Goal: Find specific page/section: Find specific page/section

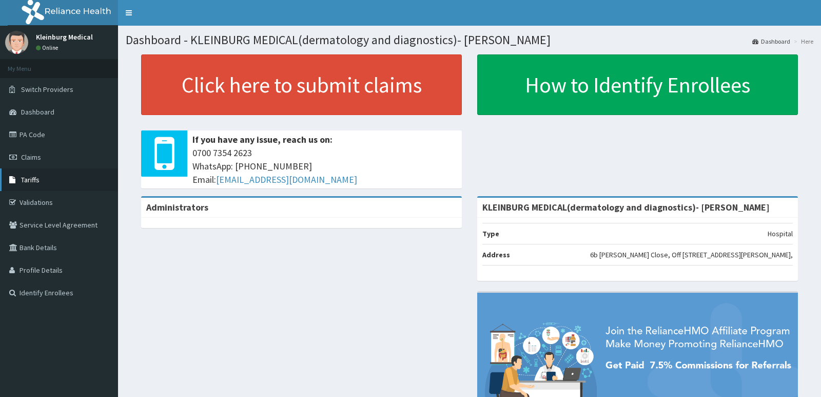
click at [38, 187] on link "Tariffs" at bounding box center [59, 179] width 118 height 23
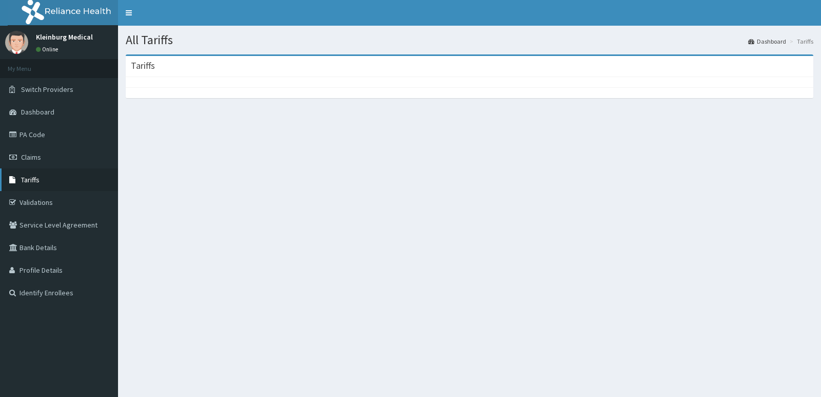
click at [38, 181] on span "Tariffs" at bounding box center [30, 179] width 18 height 9
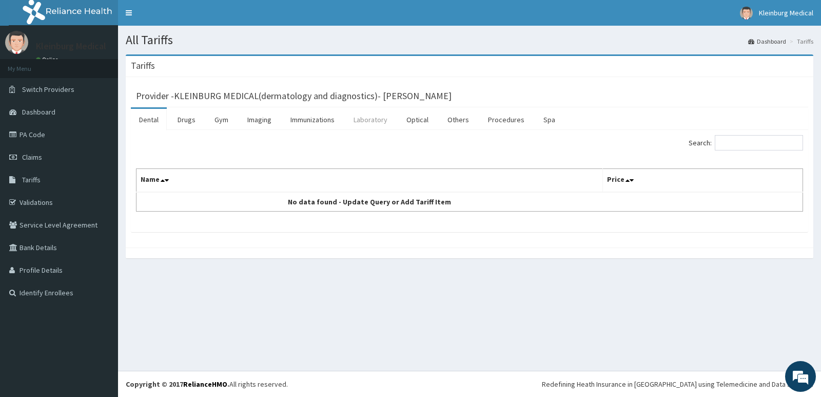
click at [360, 120] on link "Laboratory" at bounding box center [370, 120] width 50 height 22
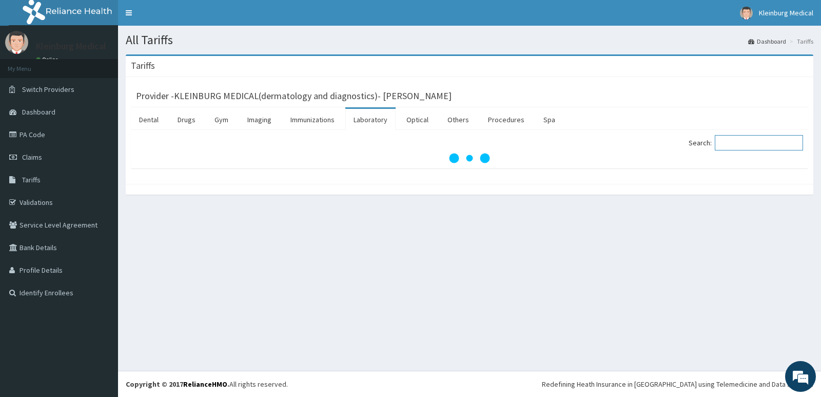
click at [756, 139] on input "Search:" at bounding box center [759, 142] width 88 height 15
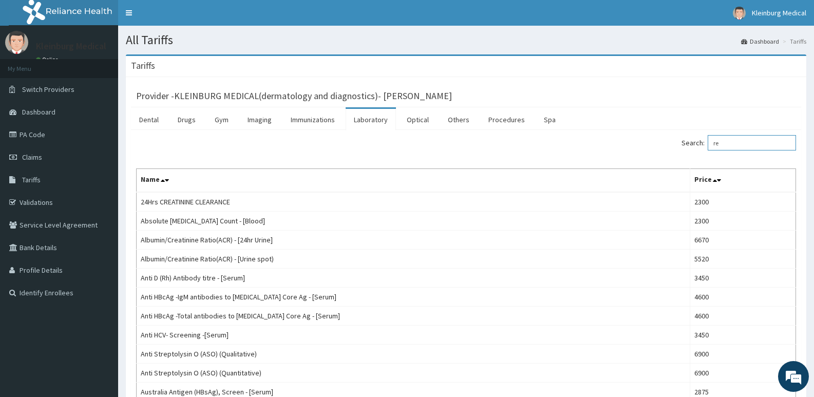
type input "r"
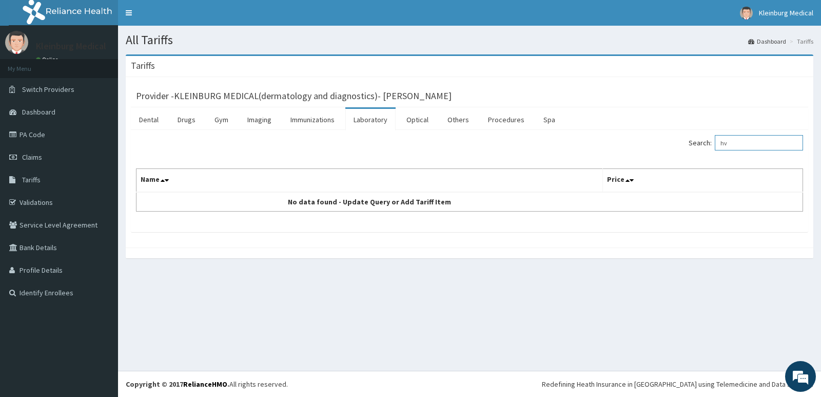
type input "h"
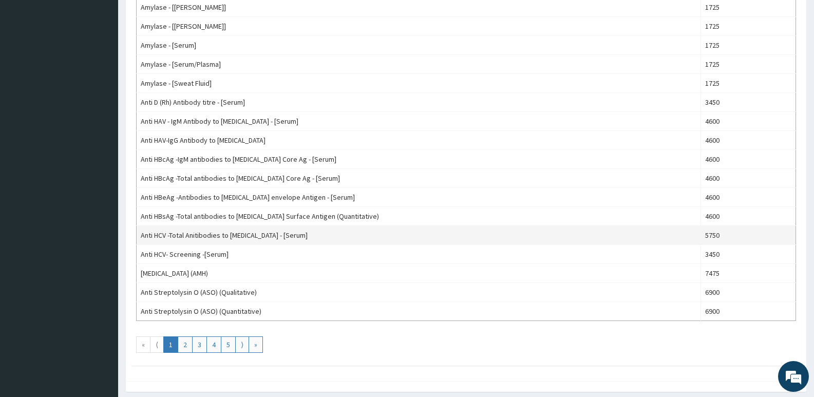
scroll to position [860, 0]
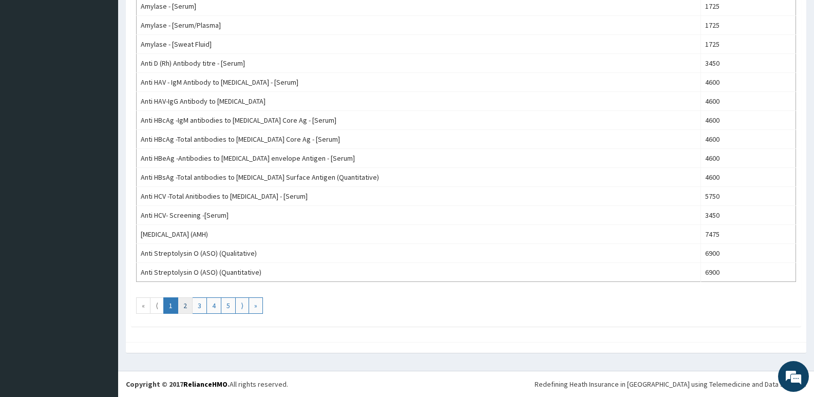
click at [183, 305] on link "2" at bounding box center [185, 305] width 15 height 16
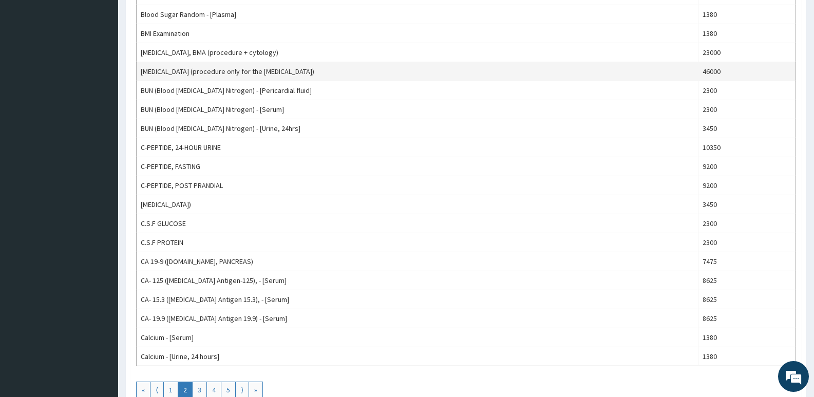
scroll to position [821, 0]
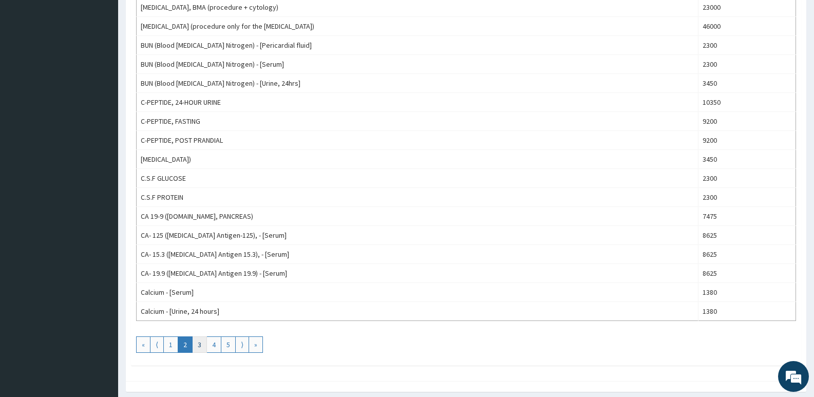
click at [200, 345] on link "3" at bounding box center [199, 344] width 15 height 16
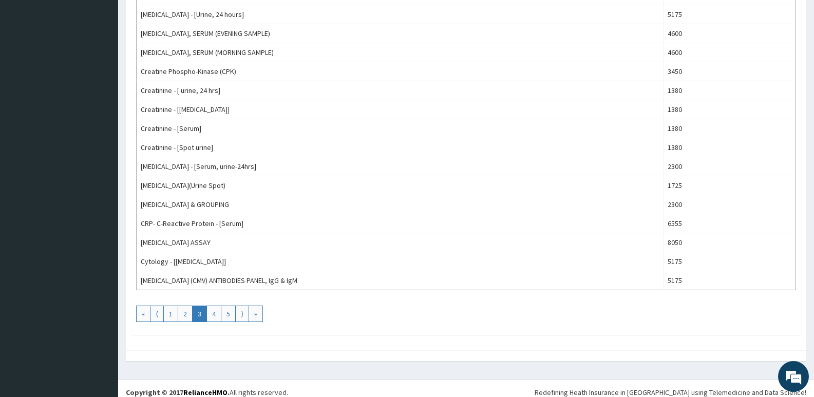
scroll to position [860, 0]
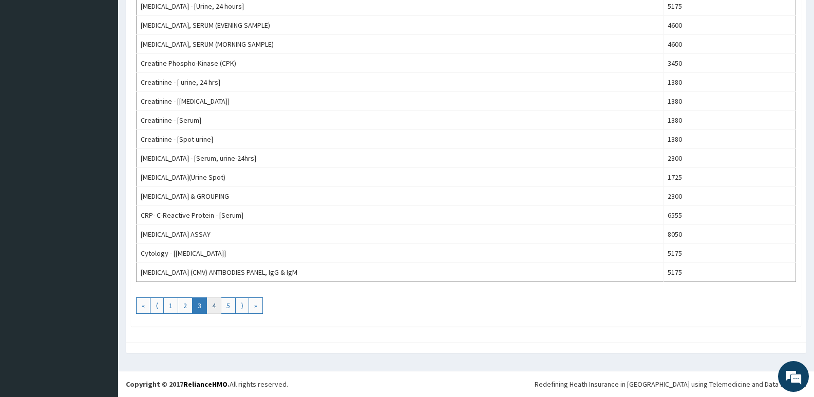
click at [216, 306] on link "4" at bounding box center [213, 305] width 15 height 16
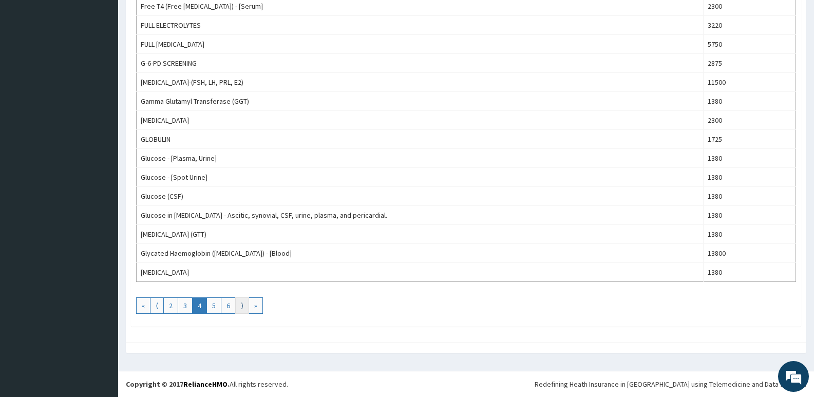
click at [242, 306] on link "⟩" at bounding box center [242, 305] width 14 height 16
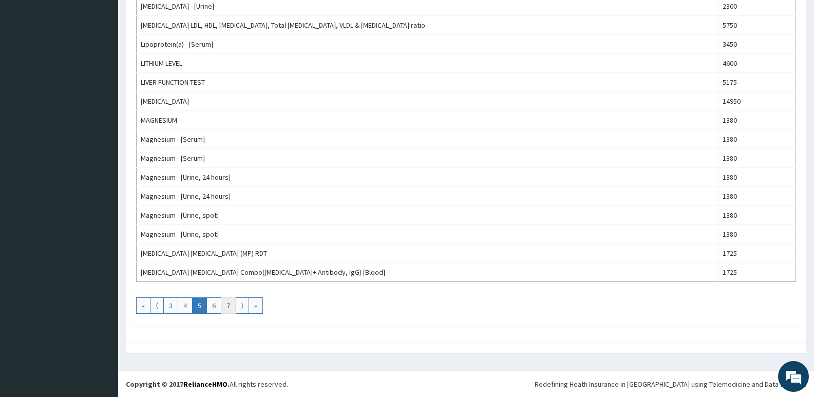
click at [227, 305] on link "7" at bounding box center [228, 305] width 15 height 16
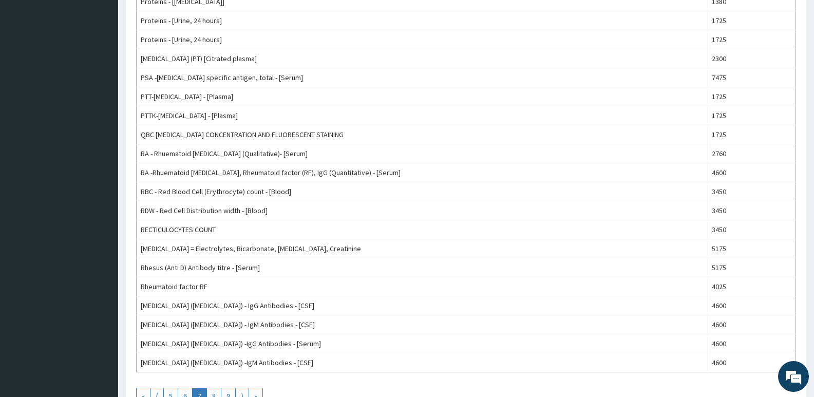
scroll to position [821, 0]
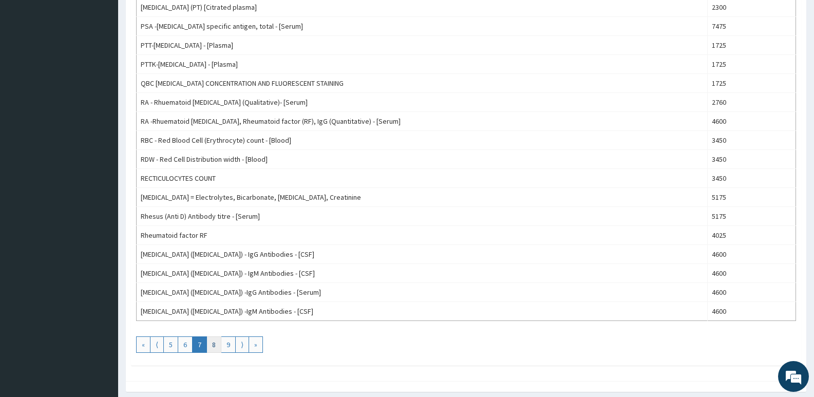
click at [215, 345] on link "8" at bounding box center [213, 344] width 15 height 16
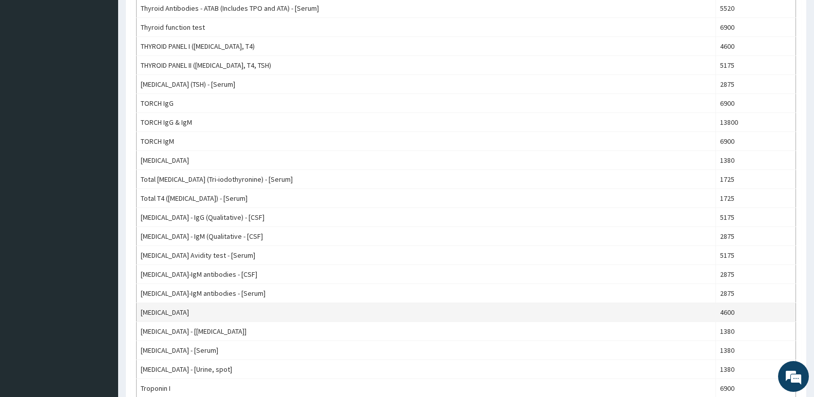
scroll to position [860, 0]
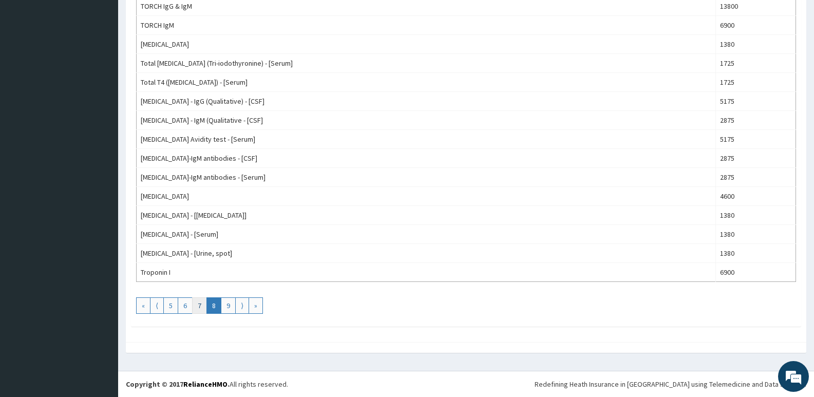
click at [202, 310] on link "7" at bounding box center [199, 305] width 15 height 16
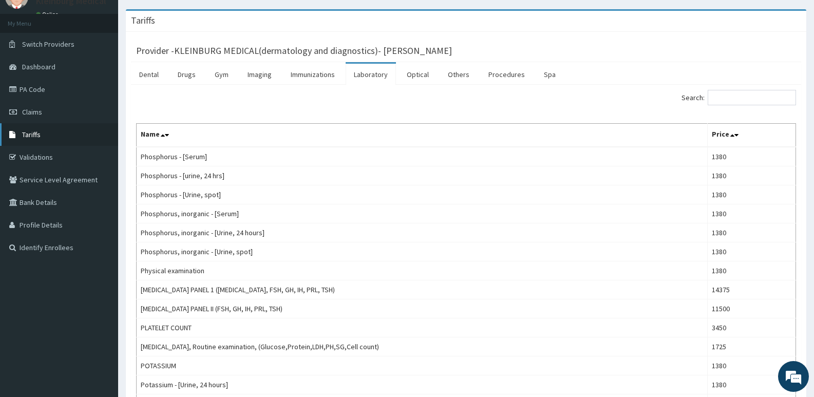
scroll to position [0, 0]
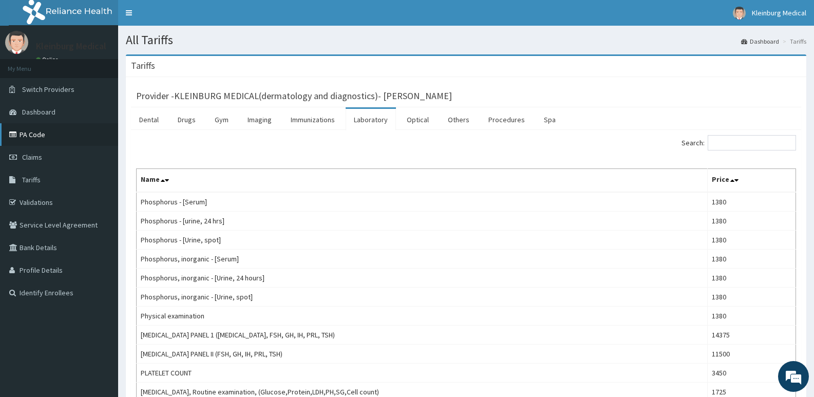
click at [41, 132] on link "PA Code" at bounding box center [59, 134] width 118 height 23
